Goal: Check status: Check status

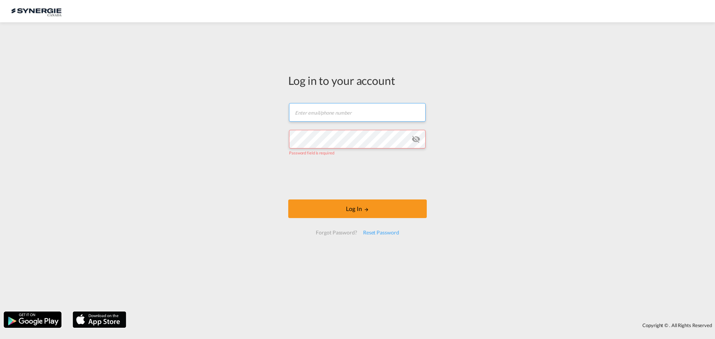
type input "[EMAIL_ADDRESS][DOMAIN_NAME]"
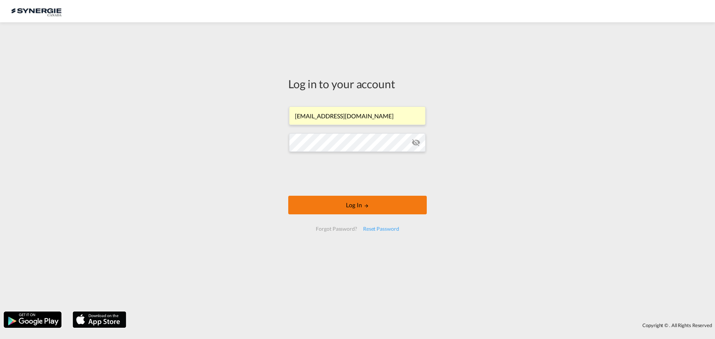
click at [347, 208] on button "Log In" at bounding box center [357, 205] width 138 height 19
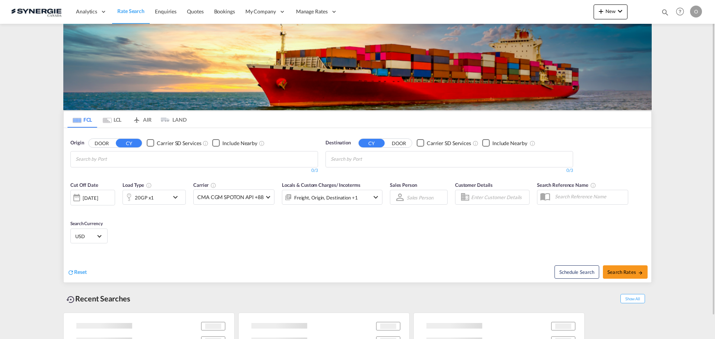
click at [661, 14] on md-icon "icon-magnify" at bounding box center [665, 12] width 8 height 8
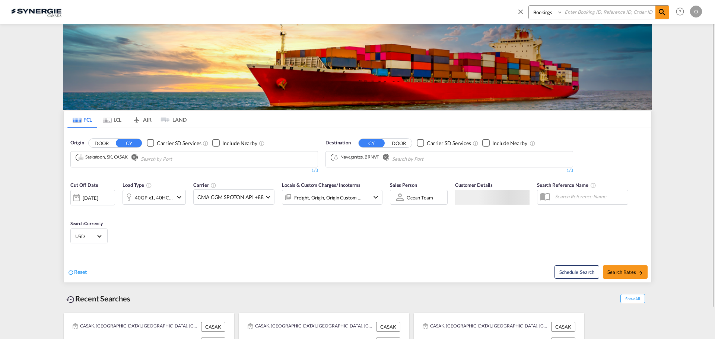
click at [548, 15] on select "Bookings Quotes Enquiries" at bounding box center [546, 12] width 35 height 13
select select "Quotes"
click at [529, 6] on select "Bookings Quotes Enquiries" at bounding box center [546, 12] width 35 height 13
paste input "SYC000014219"
type input "SYC000014219"
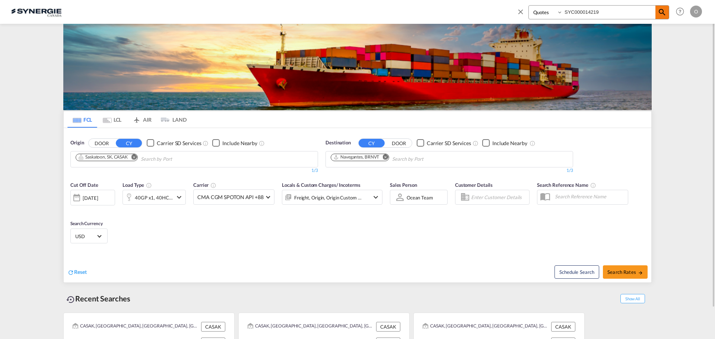
click at [657, 16] on md-icon "icon-magnify" at bounding box center [661, 12] width 9 height 9
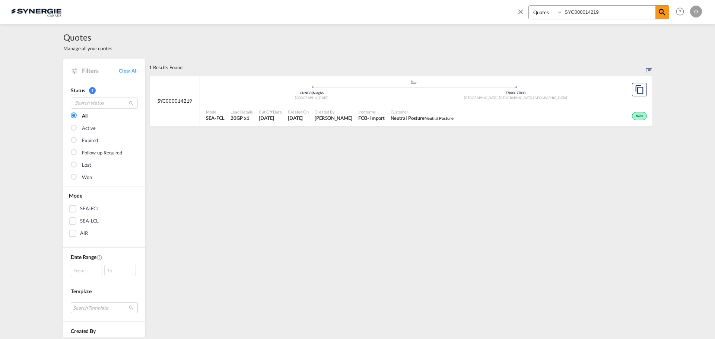
click at [552, 106] on div "Won" at bounding box center [552, 115] width 192 height 19
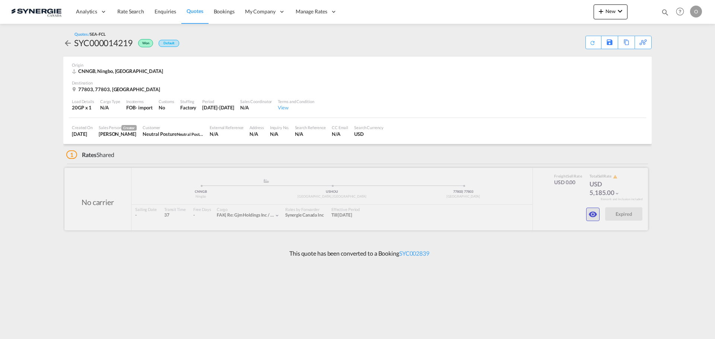
click at [589, 214] on md-icon "icon-eye" at bounding box center [592, 214] width 9 height 9
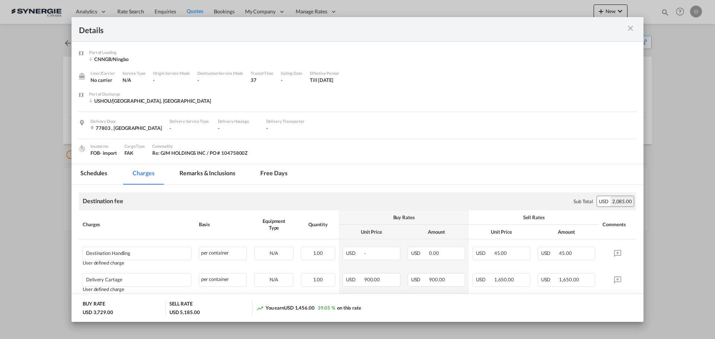
click at [278, 173] on md-tab-item "Free days" at bounding box center [273, 174] width 45 height 20
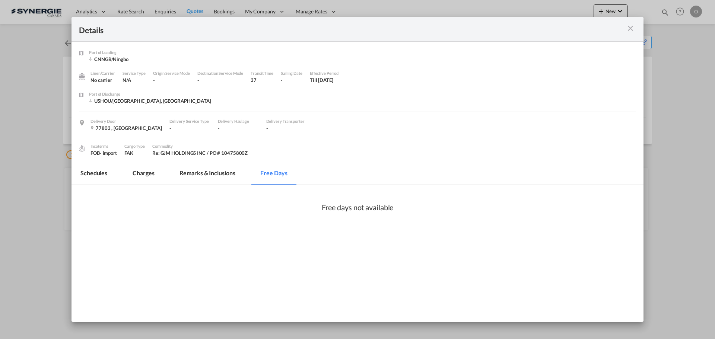
click at [216, 170] on md-tab-item "Remarks & Inclusions" at bounding box center [206, 174] width 73 height 20
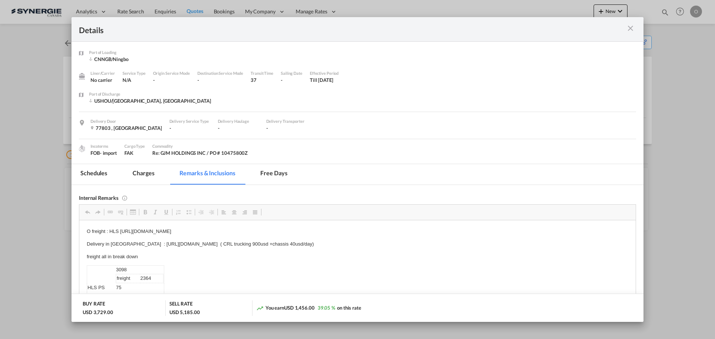
scroll to position [7, 0]
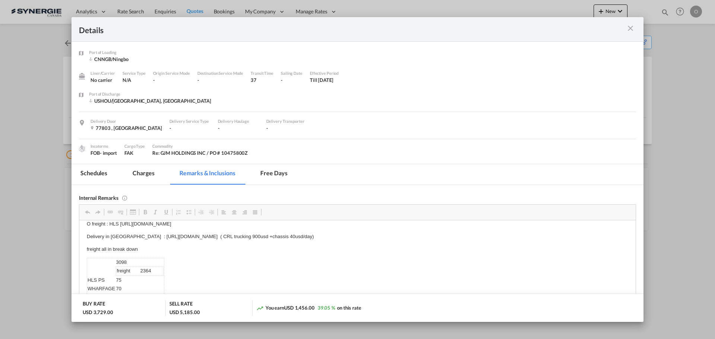
drag, startPoint x: 411, startPoint y: 243, endPoint x: 398, endPoint y: 243, distance: 13.0
drag, startPoint x: 122, startPoint y: 236, endPoint x: 411, endPoint y: 234, distance: 288.4
click at [411, 234] on p "Delivery in US : https://app.frontapp.com/open/msg_1bpjyc27?key=kFuj_A2gD9lg-fi…" at bounding box center [357, 237] width 541 height 8
copy p "https://app.frontapp.com/open/msg_1bpjyc27?key=kFuj_A2gD9lg-fix7qqkTuuYHdbugA5R…"
drag, startPoint x: 630, startPoint y: 27, endPoint x: 622, endPoint y: 34, distance: 10.9
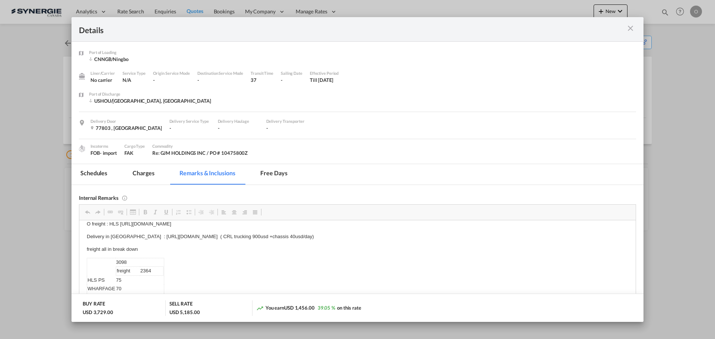
click at [630, 27] on md-icon "icon-close m-3 fg-AAA8AD cursor" at bounding box center [630, 28] width 9 height 9
